Goal: Task Accomplishment & Management: Manage account settings

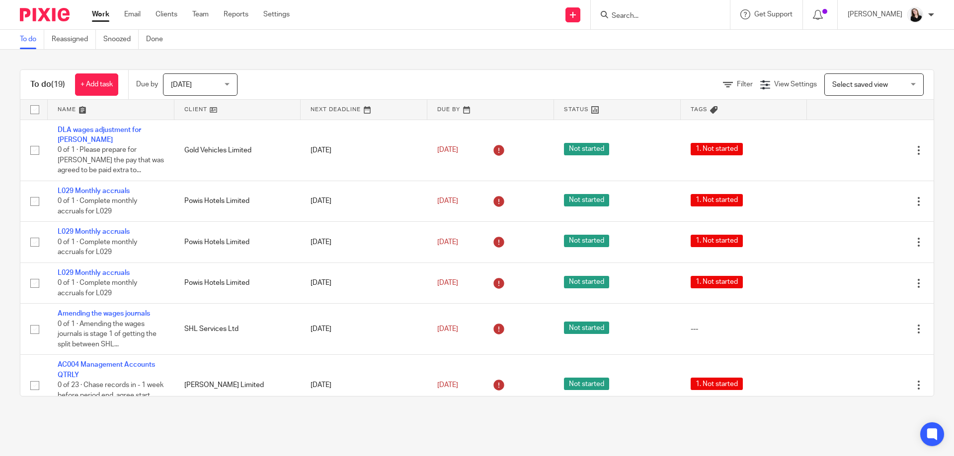
click at [236, 103] on link at bounding box center [237, 110] width 127 height 20
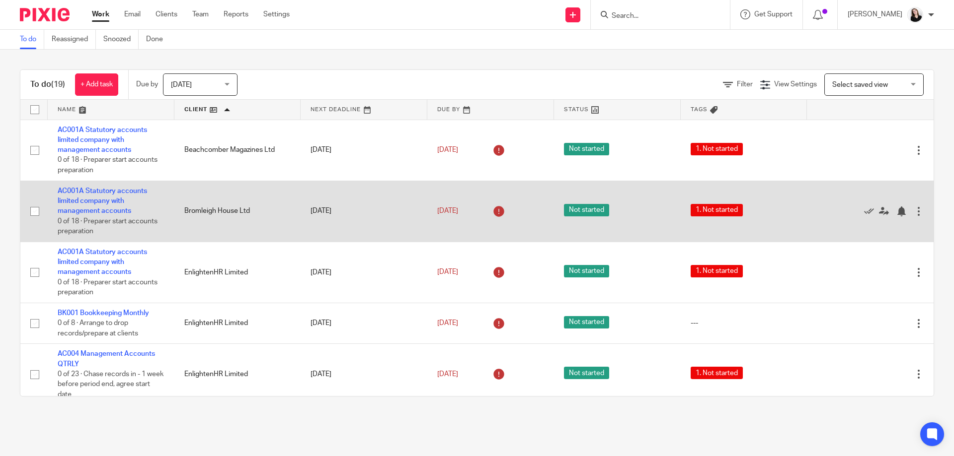
scroll to position [99, 0]
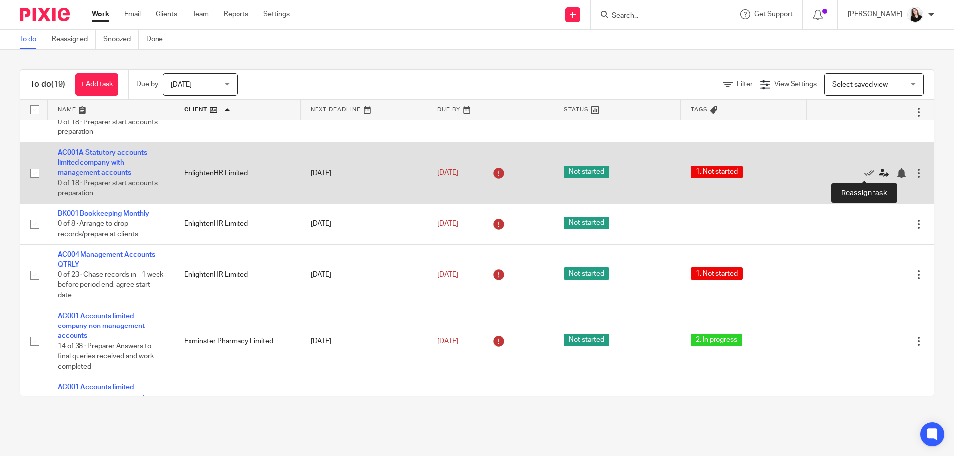
click at [879, 174] on icon at bounding box center [884, 173] width 10 height 10
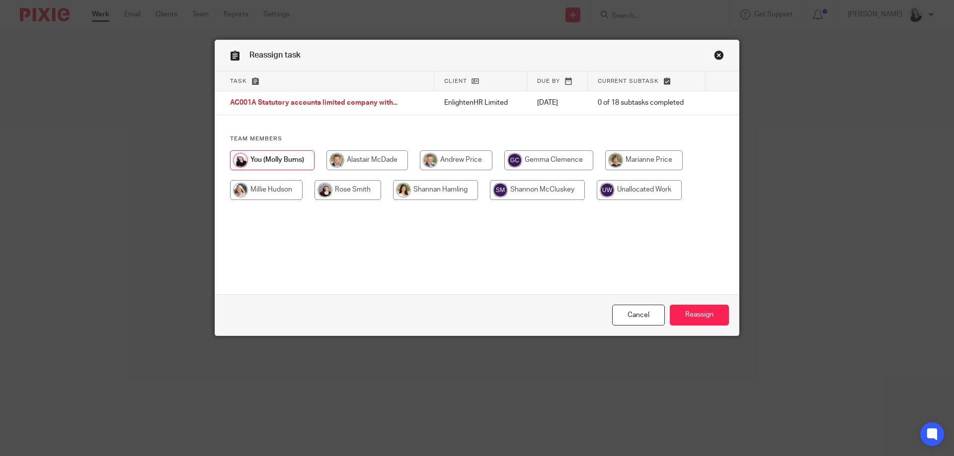
click at [368, 159] on input "radio" at bounding box center [366, 161] width 81 height 20
radio input "true"
click at [692, 310] on input "Reassign" at bounding box center [699, 315] width 59 height 21
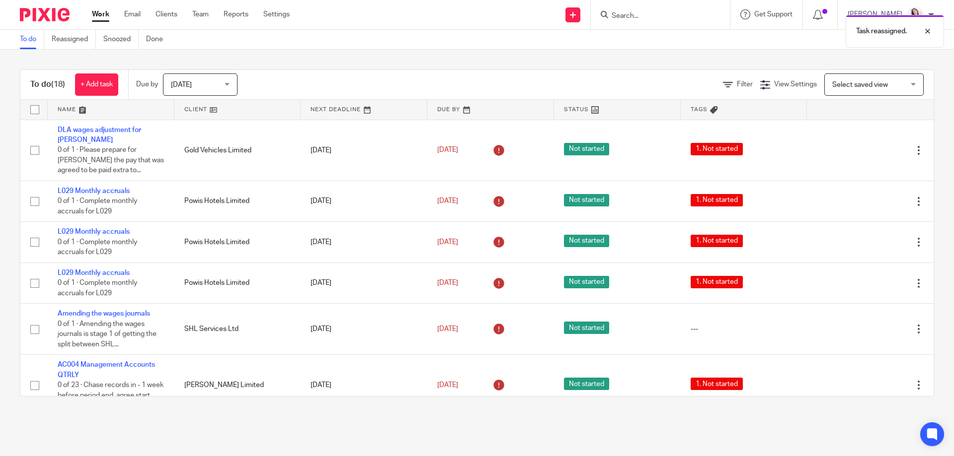
click at [239, 108] on link at bounding box center [237, 110] width 127 height 20
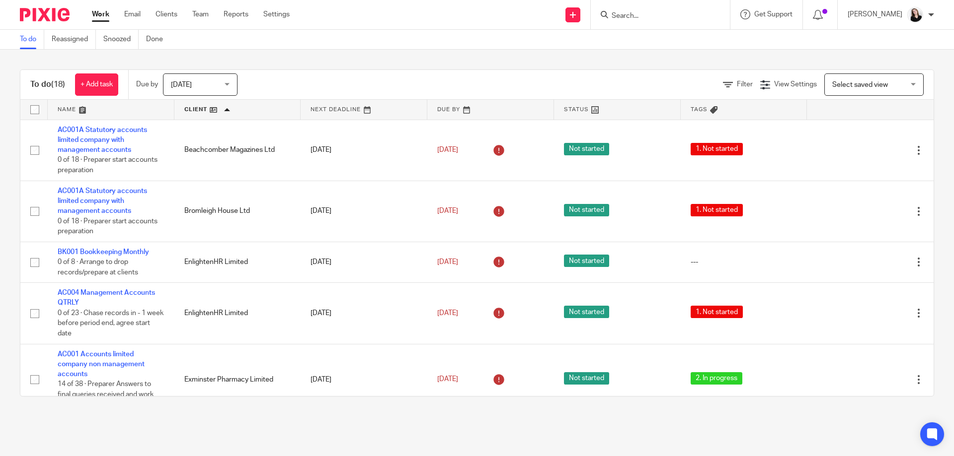
scroll to position [50, 0]
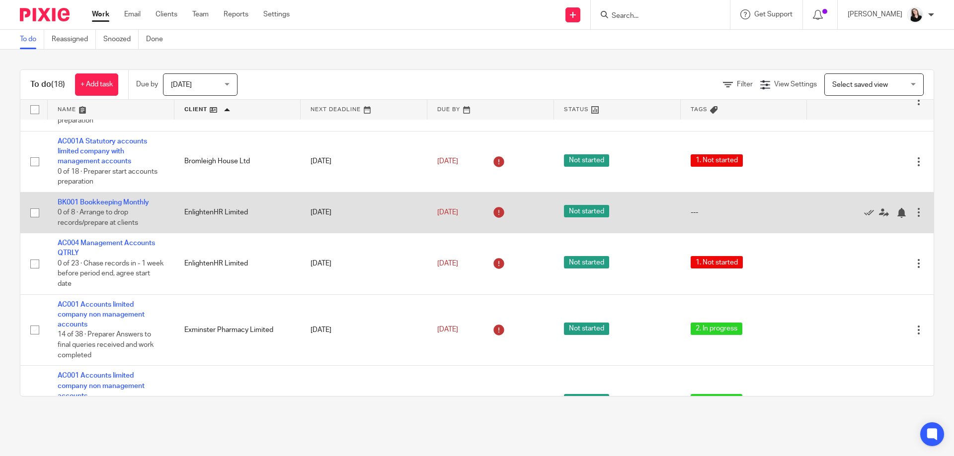
click at [36, 209] on input "checkbox" at bounding box center [34, 213] width 19 height 19
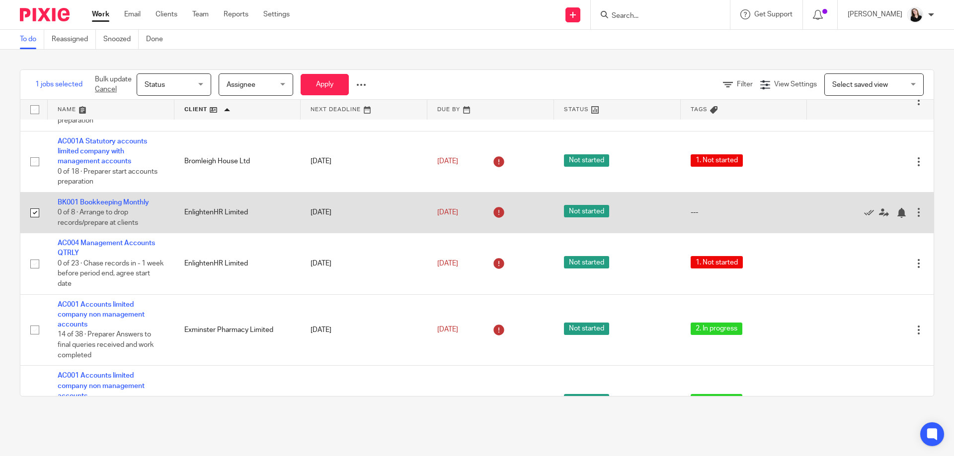
click at [36, 216] on input "checkbox" at bounding box center [34, 213] width 19 height 19
checkbox input "false"
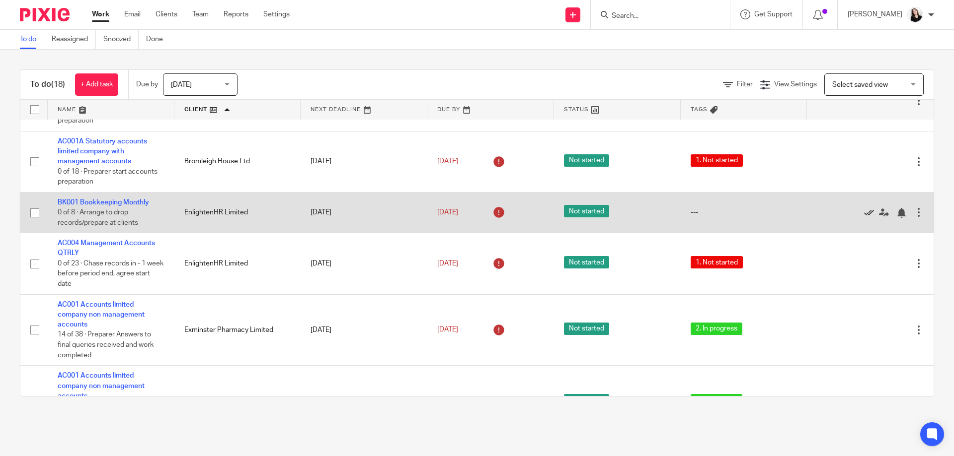
click at [864, 212] on icon at bounding box center [869, 213] width 10 height 10
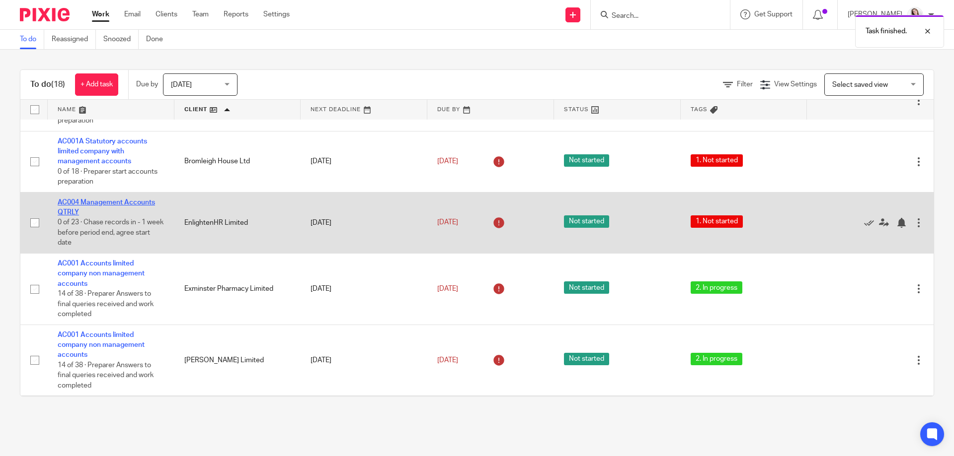
click at [117, 202] on link "AC004 Management Accounts QTRLY" at bounding box center [106, 207] width 97 height 17
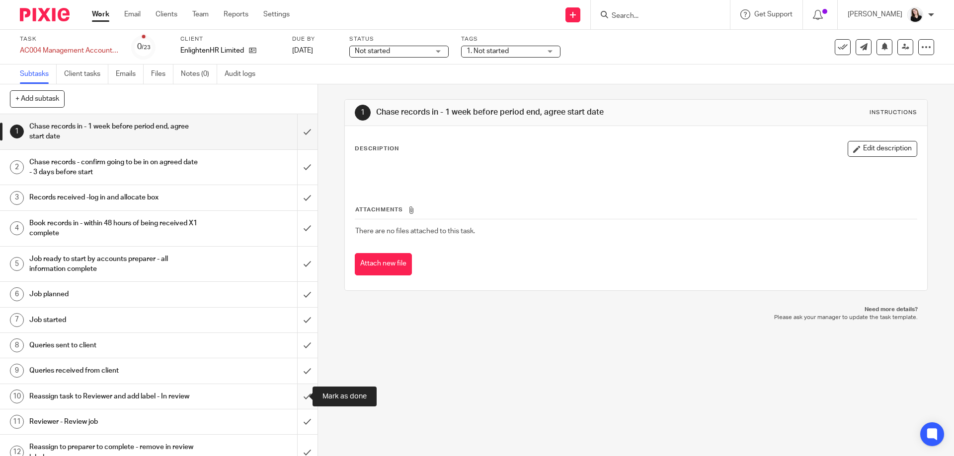
click at [295, 395] on input "submit" at bounding box center [158, 396] width 317 height 25
drag, startPoint x: 300, startPoint y: 369, endPoint x: 300, endPoint y: 363, distance: 5.5
click at [300, 365] on input "submit" at bounding box center [158, 371] width 317 height 25
drag, startPoint x: 297, startPoint y: 352, endPoint x: 300, endPoint y: 322, distance: 29.5
click at [296, 348] on input "submit" at bounding box center [158, 345] width 317 height 25
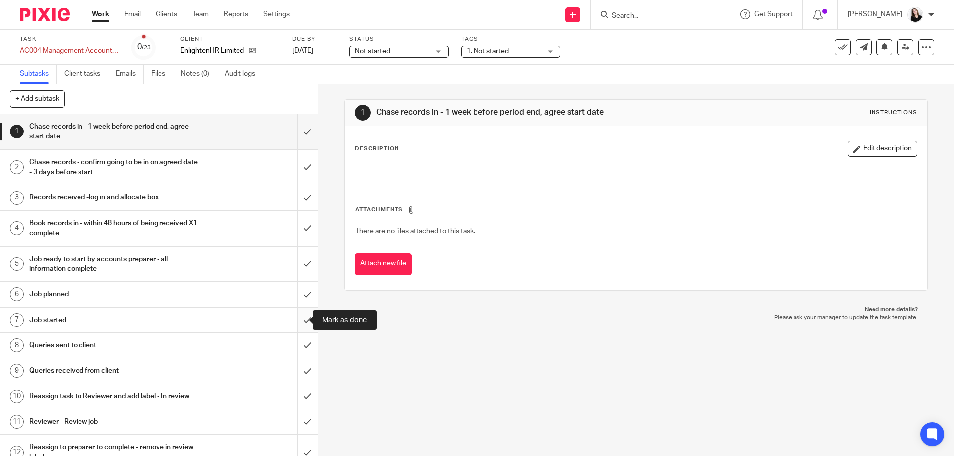
click at [300, 317] on input "submit" at bounding box center [158, 320] width 317 height 25
click at [299, 296] on input "submit" at bounding box center [158, 294] width 317 height 25
click at [298, 268] on input "submit" at bounding box center [158, 264] width 317 height 35
click at [296, 233] on input "submit" at bounding box center [158, 228] width 317 height 35
click at [300, 198] on input "submit" at bounding box center [158, 197] width 317 height 25
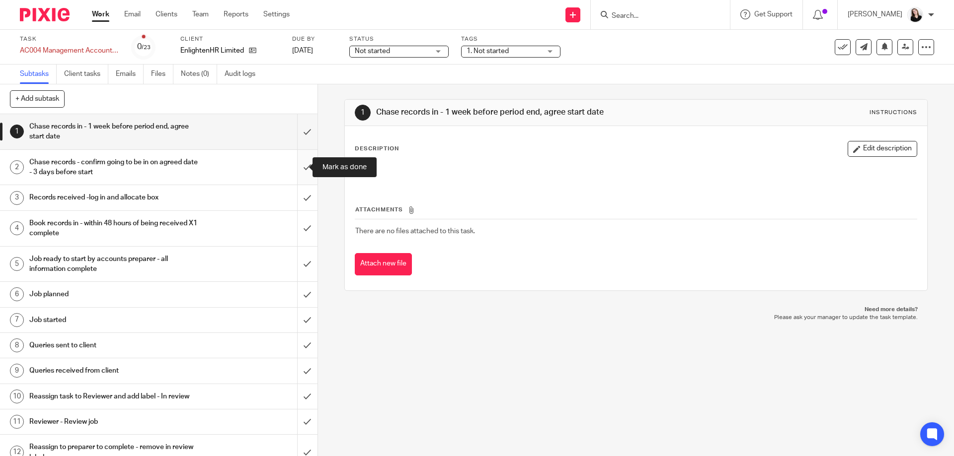
drag, startPoint x: 300, startPoint y: 174, endPoint x: 298, endPoint y: 151, distance: 24.0
click at [300, 172] on input "submit" at bounding box center [158, 167] width 317 height 35
click at [298, 149] on input "submit" at bounding box center [158, 131] width 317 height 35
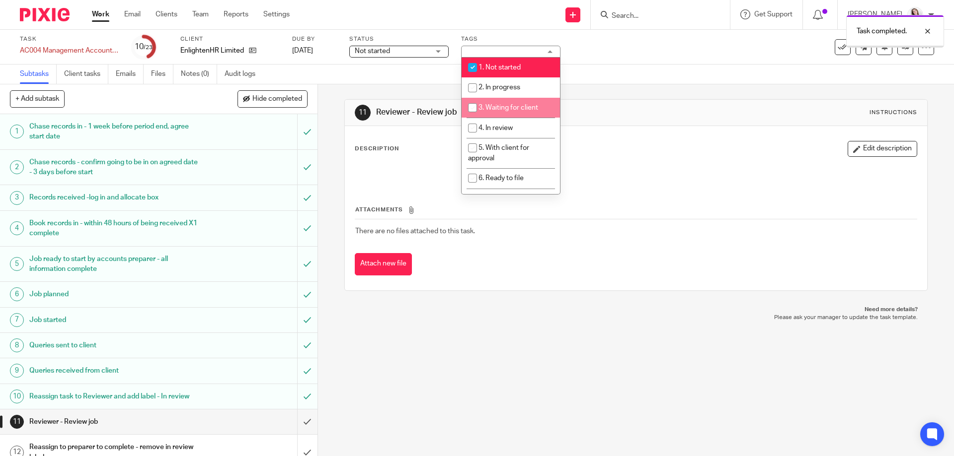
click at [521, 123] on li "4. In review" at bounding box center [510, 128] width 98 height 20
checkbox input "true"
click at [521, 68] on li "1. Not started" at bounding box center [510, 68] width 98 height 20
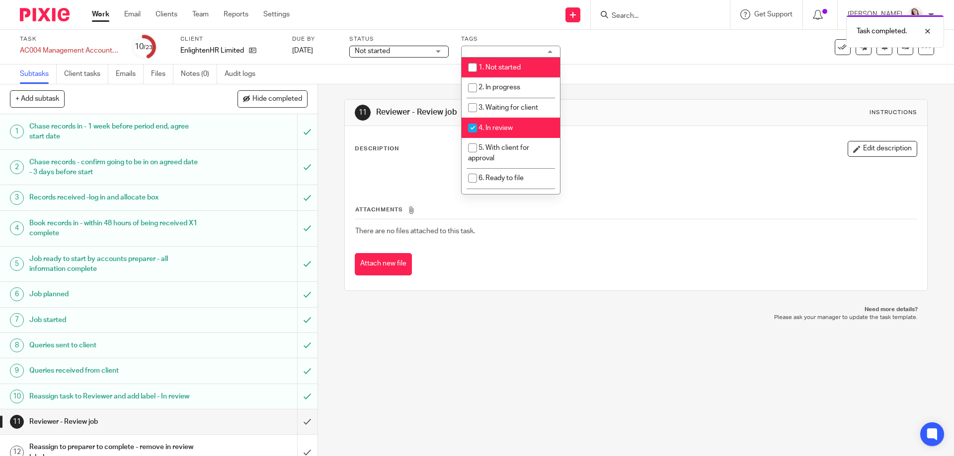
checkbox input "false"
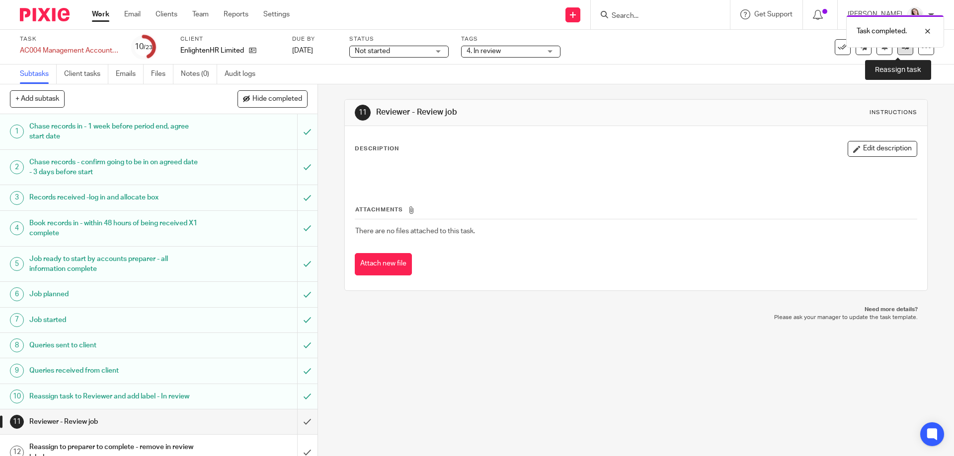
click at [898, 51] on link at bounding box center [905, 47] width 16 height 16
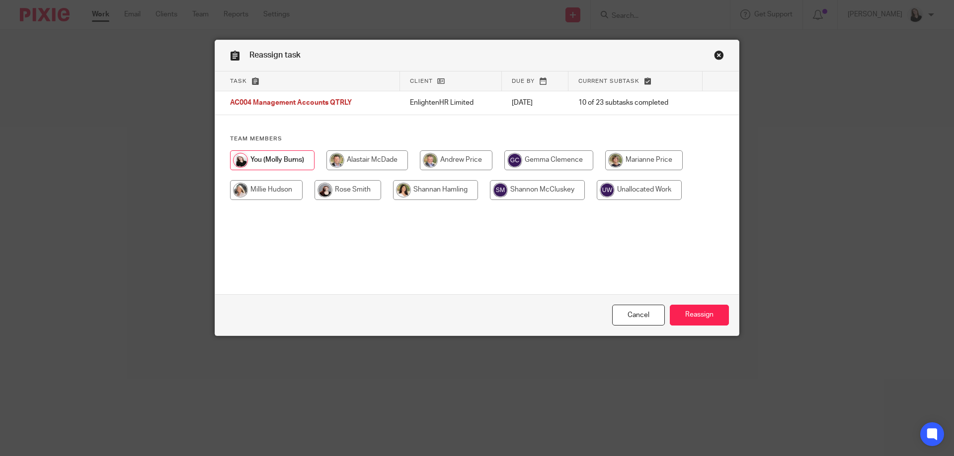
drag, startPoint x: 369, startPoint y: 159, endPoint x: 453, endPoint y: 189, distance: 89.5
click at [369, 159] on input "radio" at bounding box center [366, 161] width 81 height 20
radio input "true"
click at [683, 308] on input "Reassign" at bounding box center [699, 315] width 59 height 21
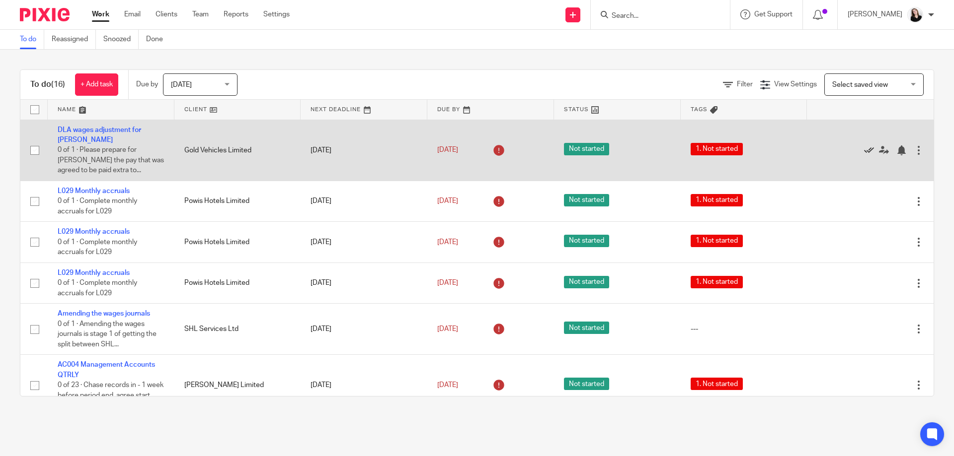
click at [864, 146] on icon at bounding box center [869, 151] width 10 height 10
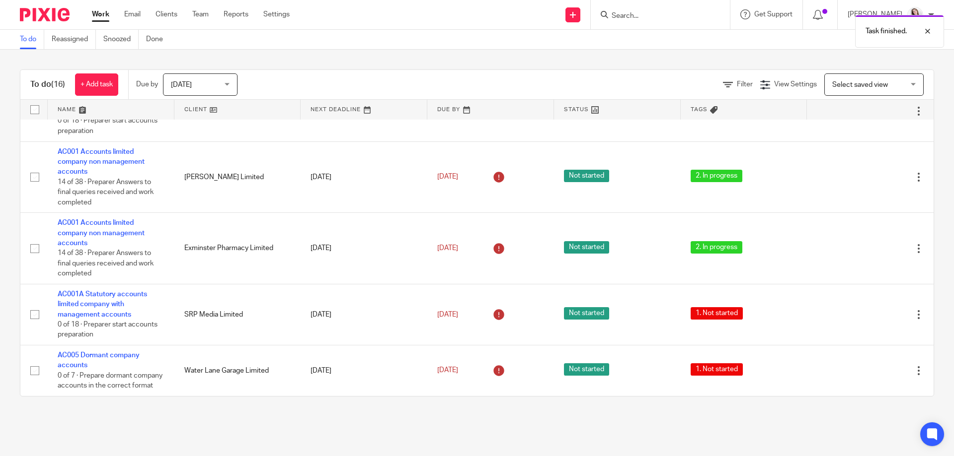
scroll to position [550, 0]
